Goal: Obtain resource: Download file/media

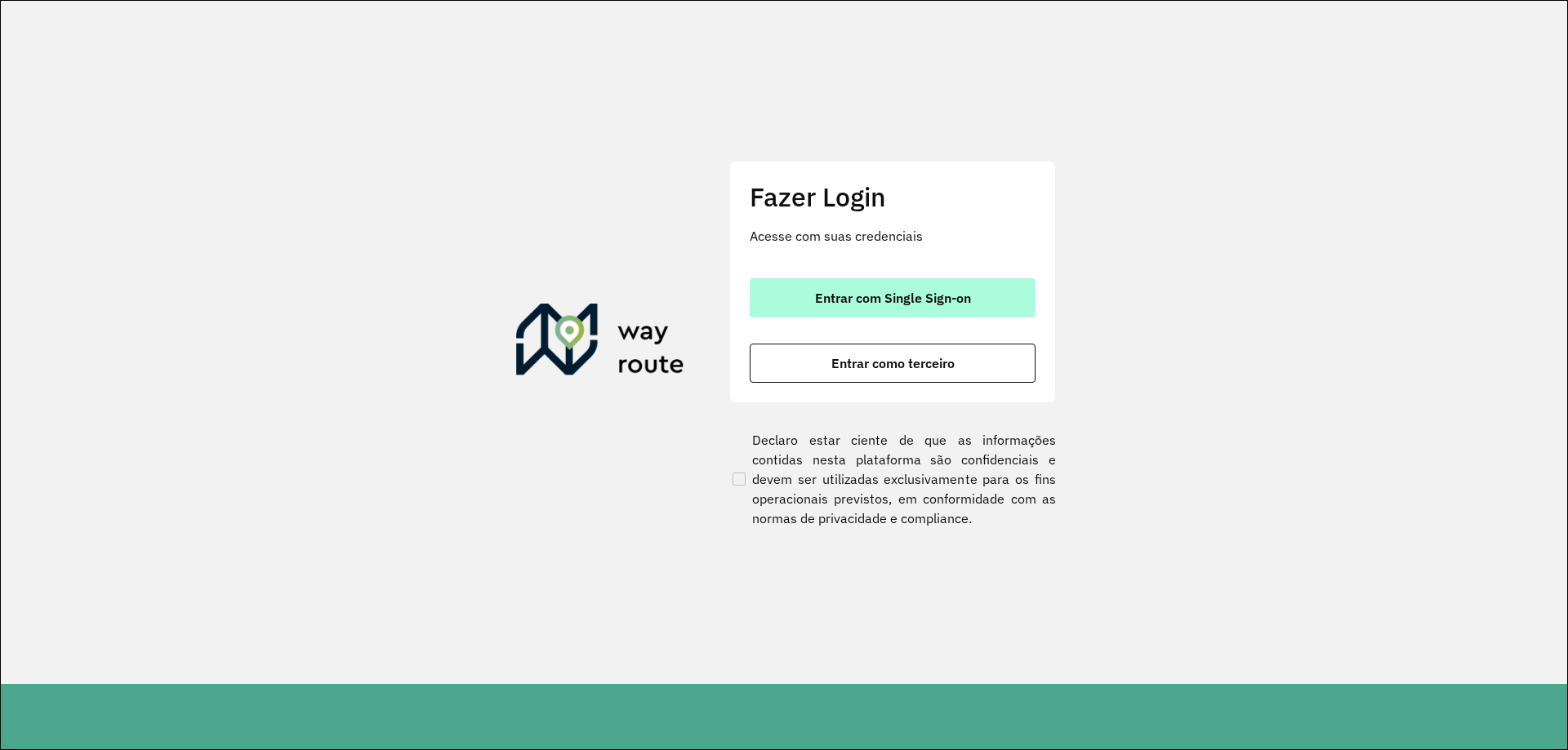
click at [894, 309] on button "Entrar com Single Sign-on" at bounding box center [893, 298] width 286 height 40
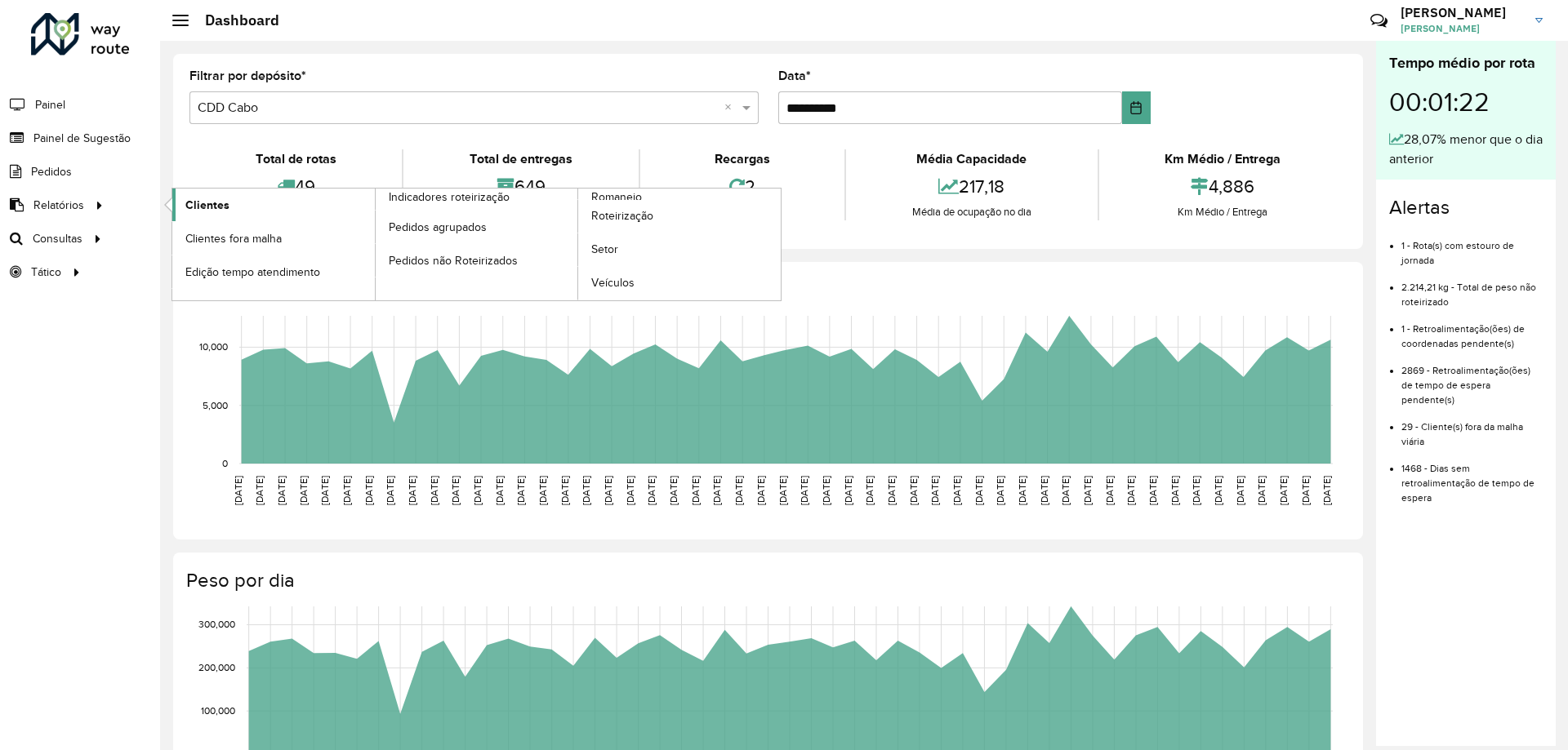
click at [199, 201] on span "Clientes" at bounding box center [207, 205] width 44 height 17
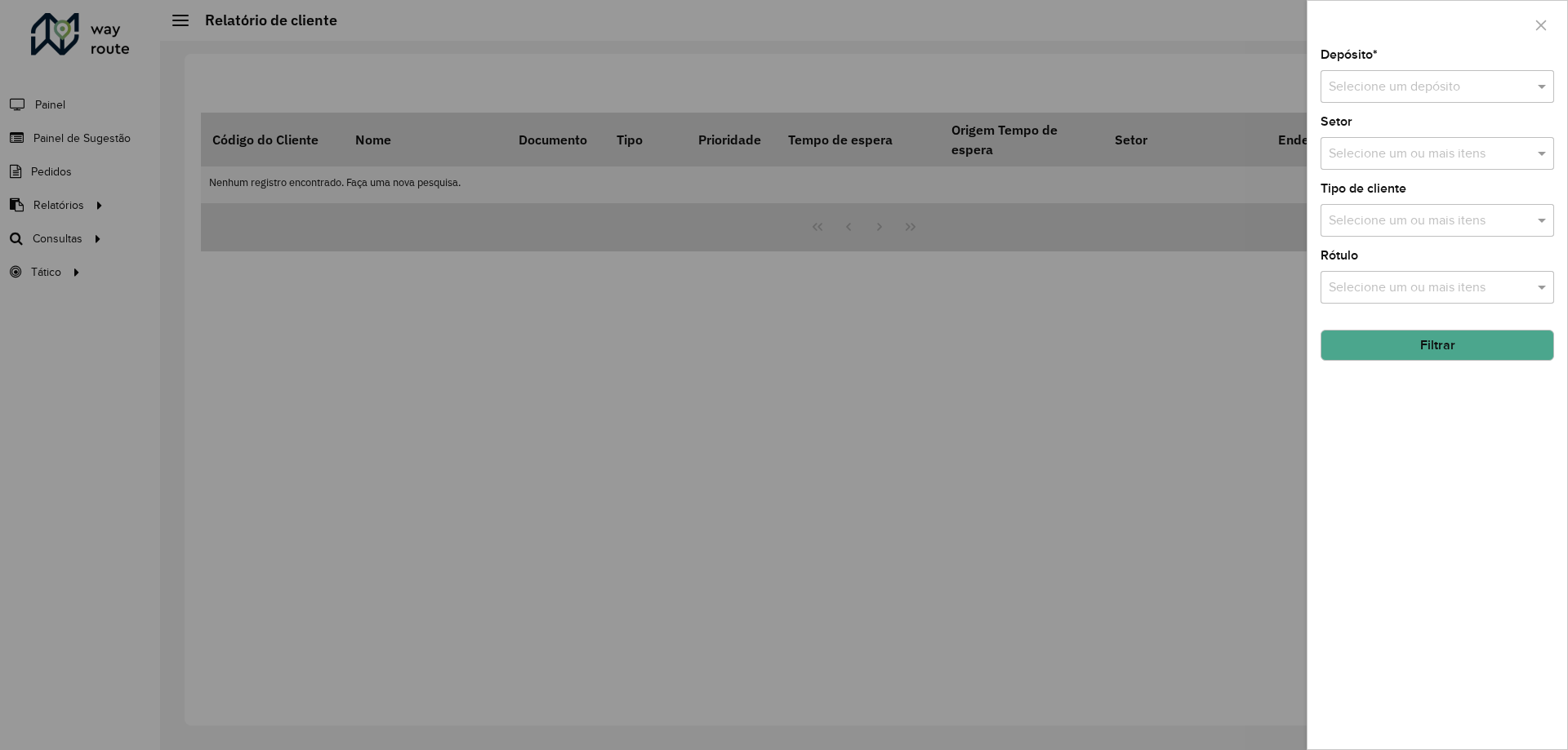
click at [1441, 83] on input "text" at bounding box center [1421, 87] width 184 height 19
click at [1392, 189] on div "CDD Cabo" at bounding box center [1438, 189] width 232 height 28
click at [1406, 346] on button "Filtrar" at bounding box center [1438, 345] width 234 height 31
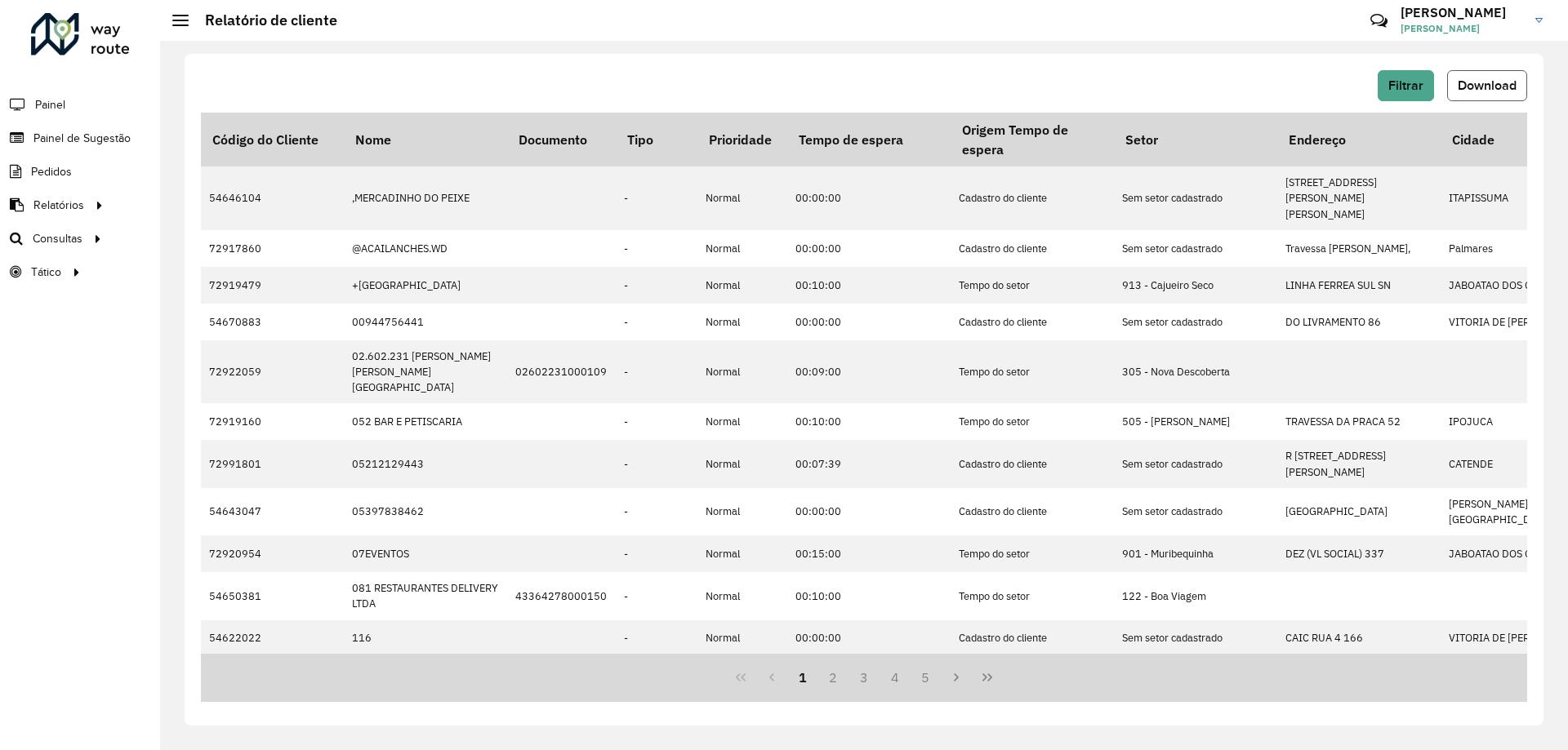
click at [1463, 84] on span "Download" at bounding box center [1487, 85] width 59 height 14
